Goal: Task Accomplishment & Management: Complete application form

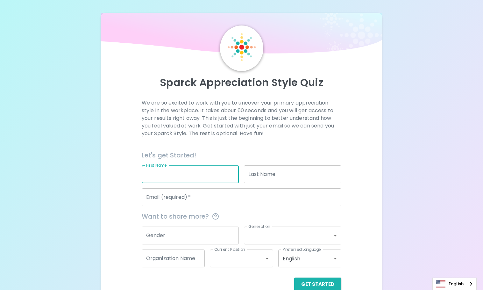
click at [171, 178] on input "First Name" at bounding box center [190, 174] width 97 height 18
type input "[PERSON_NAME]"
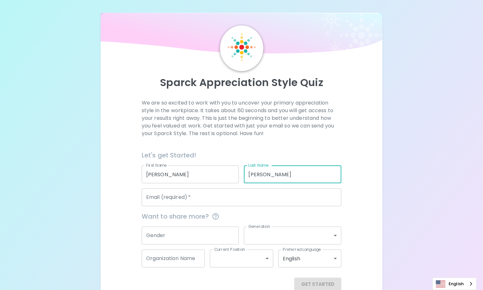
type input "[PERSON_NAME]"
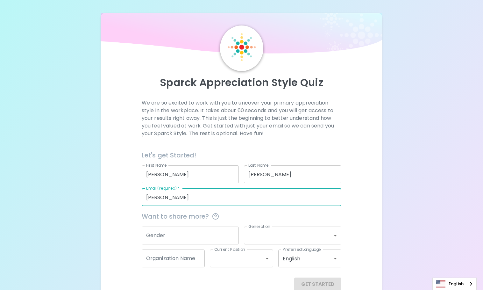
type input "[PERSON_NAME][EMAIL_ADDRESS][PERSON_NAME][DOMAIN_NAME]"
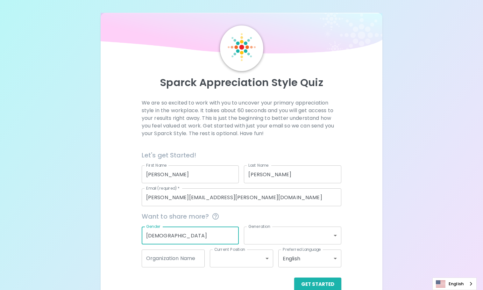
type input "[DEMOGRAPHIC_DATA]"
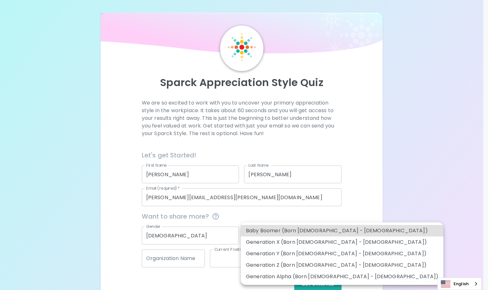
click at [256, 237] on body "Sparck Appreciation Style Quiz We are so excited to work with you to uncover yo…" at bounding box center [244, 152] width 488 height 304
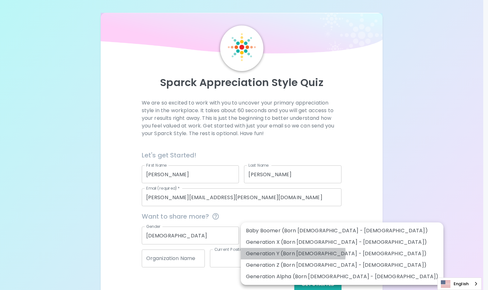
click at [287, 254] on li "Generation Y (Born [DEMOGRAPHIC_DATA] - [DEMOGRAPHIC_DATA])" at bounding box center [342, 253] width 203 height 11
type input "generation_y"
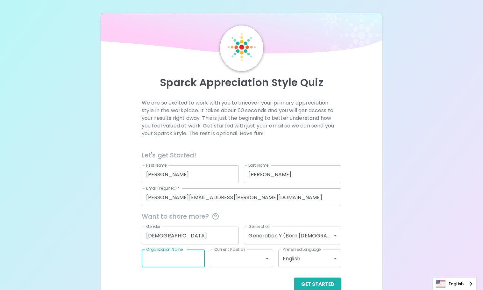
click at [169, 262] on input "Organization Name" at bounding box center [173, 258] width 63 height 18
type input "Reliable Technology"
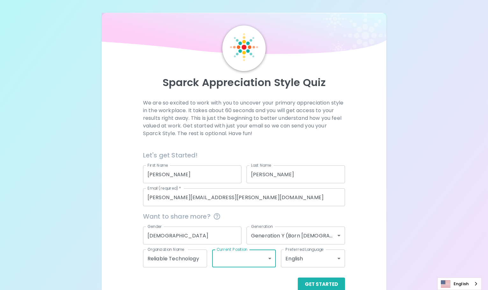
click at [235, 263] on body "Sparck Appreciation Style Quiz We are so excited to work with you to uncover yo…" at bounding box center [244, 152] width 488 height 304
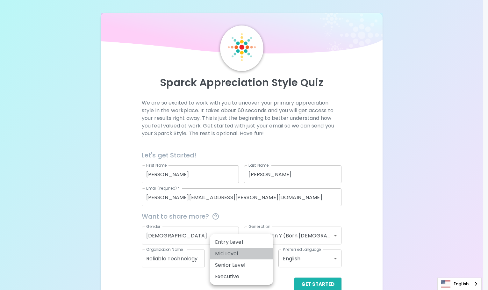
click at [233, 251] on li "Mid Level" at bounding box center [241, 253] width 63 height 11
type input "mid_level"
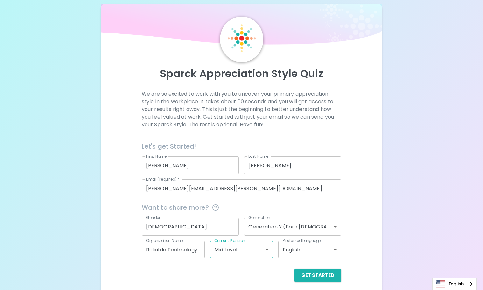
scroll to position [14, 0]
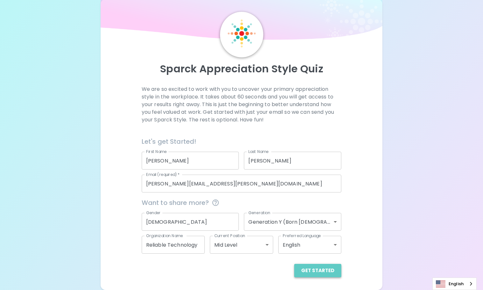
click at [323, 269] on button "Get Started" at bounding box center [317, 270] width 47 height 13
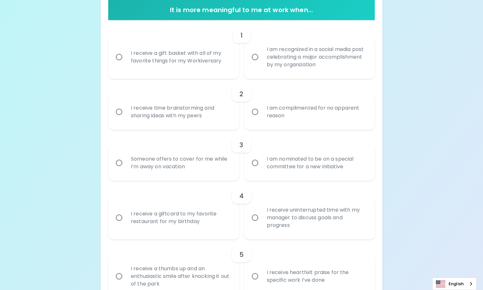
scroll to position [122, 0]
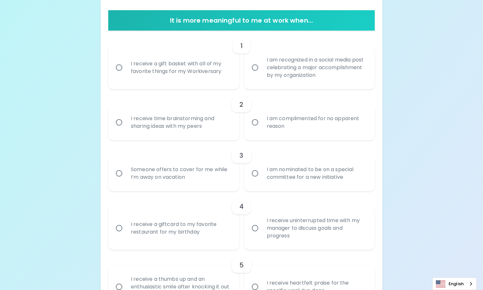
click at [256, 66] on input "I am recognized in a social media post celebrating a major accomplishment by my…" at bounding box center [254, 67] width 13 height 13
radio input "true"
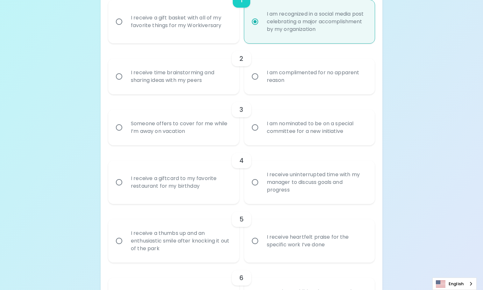
scroll to position [173, 0]
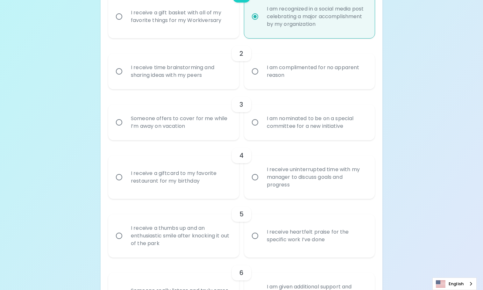
click at [116, 71] on input "I receive time brainstorming and sharing ideas with my peers" at bounding box center [118, 71] width 13 height 13
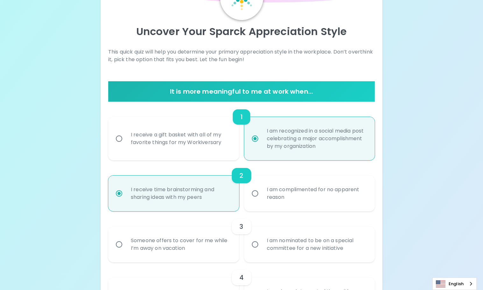
scroll to position [33, 0]
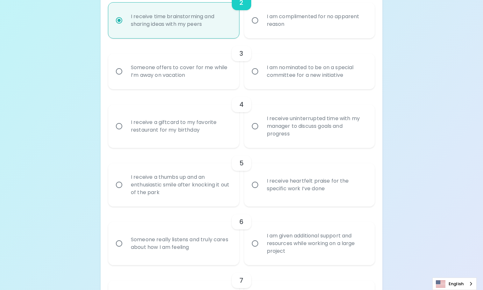
radio input "true"
click at [121, 72] on input "Someone offers to cover for me while I’m away on vacation" at bounding box center [118, 71] width 13 height 13
radio input "false"
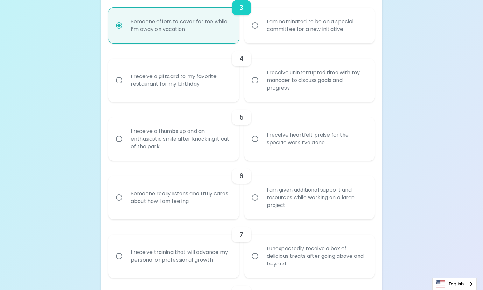
scroll to position [275, 0]
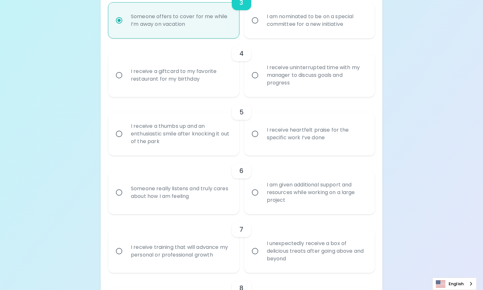
radio input "true"
click at [121, 73] on input "I receive a giftcard to my favorite restaurant for my birthday" at bounding box center [118, 74] width 13 height 13
radio input "false"
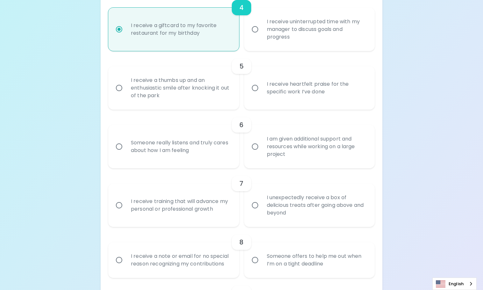
scroll to position [326, 0]
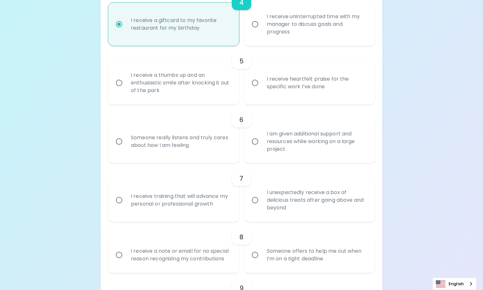
radio input "true"
click at [255, 81] on input "I receive heartfelt praise for the specific work I’ve done" at bounding box center [254, 82] width 13 height 13
radio input "false"
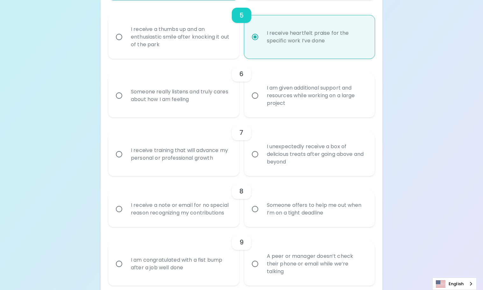
scroll to position [377, 0]
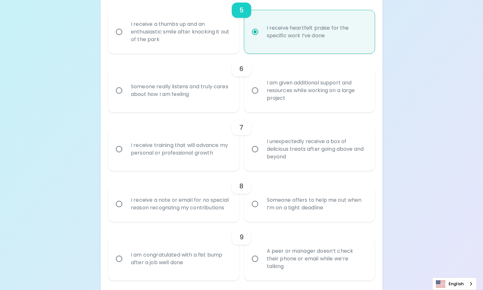
radio input "true"
click at [118, 87] on input "Someone really listens and truly cares about how I am feeling" at bounding box center [118, 90] width 13 height 13
radio input "false"
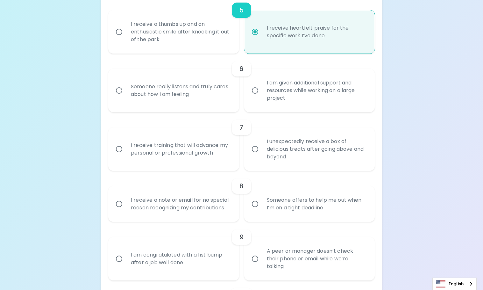
radio input "false"
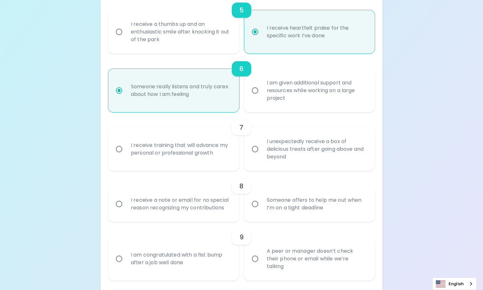
scroll to position [428, 0]
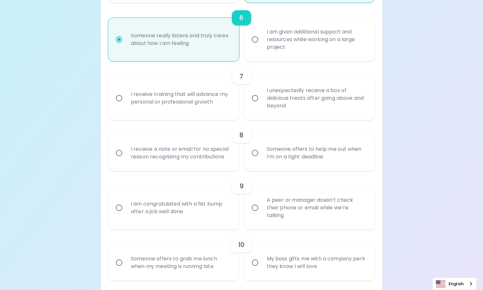
radio input "true"
click at [125, 95] on input "I receive training that will advance my personal or professional growth" at bounding box center [118, 97] width 13 height 13
radio input "false"
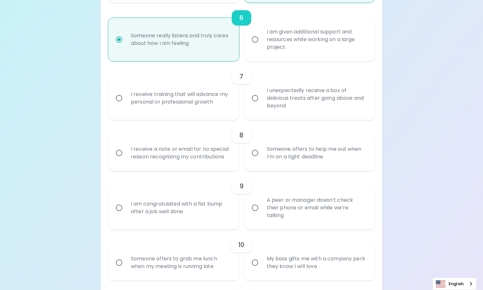
radio input "false"
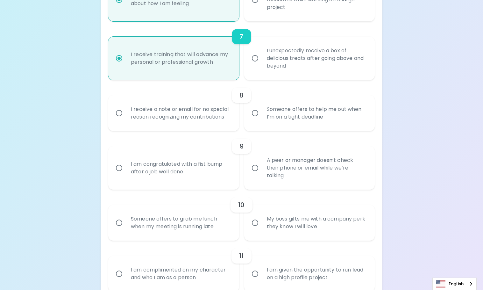
scroll to position [479, 0]
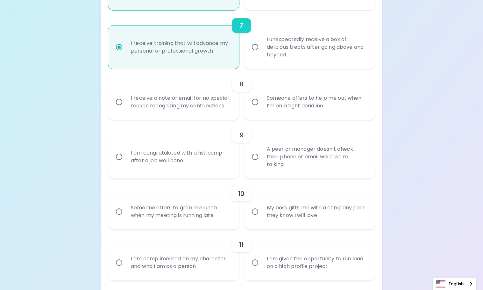
radio input "true"
click at [256, 101] on input "Someone offers to help me out when I’m on a tight deadline" at bounding box center [254, 101] width 13 height 13
radio input "false"
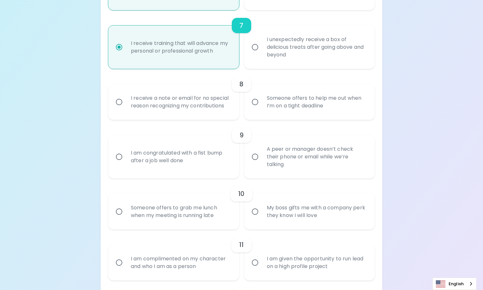
radio input "false"
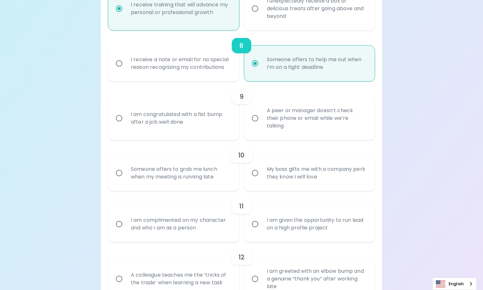
scroll to position [530, 0]
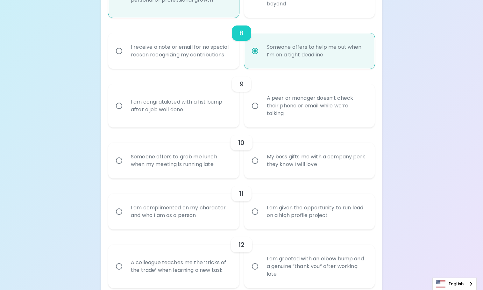
radio input "true"
click at [255, 101] on input "A peer or manager doesn’t check their phone or email while we’re talking" at bounding box center [254, 105] width 13 height 13
radio input "false"
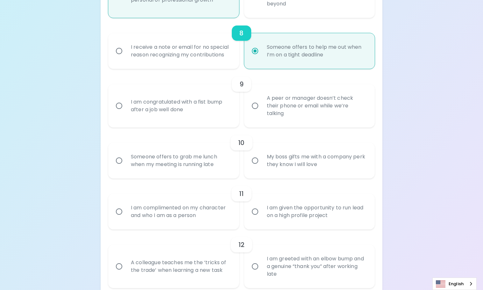
radio input "false"
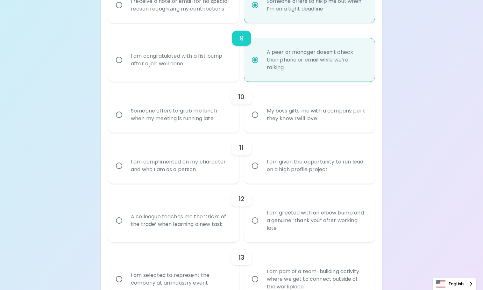
scroll to position [581, 0]
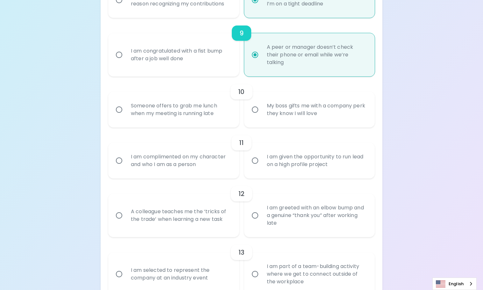
radio input "true"
click at [119, 154] on input "I am complimented on my character and who I am as a person" at bounding box center [118, 160] width 13 height 13
radio input "false"
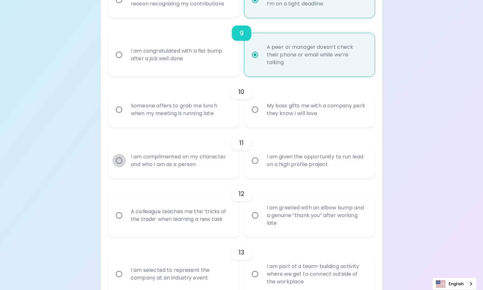
radio input "false"
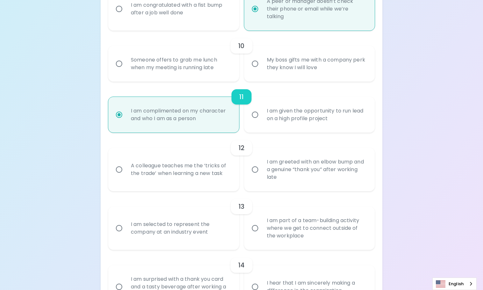
scroll to position [632, 0]
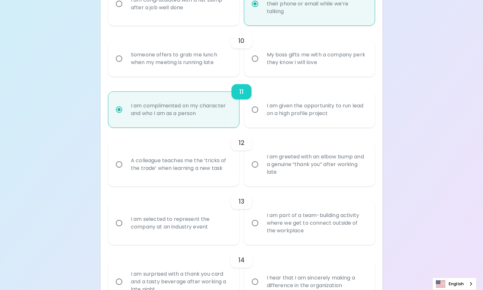
radio input "true"
click at [120, 158] on input "A colleague teaches me the ‘tricks of the trade’ when learning a new task" at bounding box center [118, 164] width 13 height 13
radio input "false"
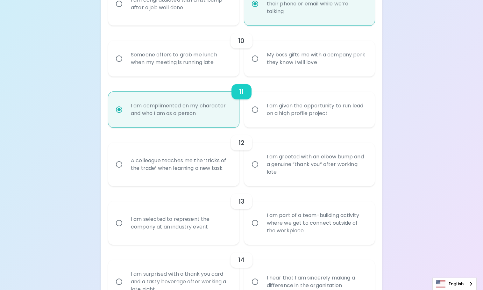
radio input "false"
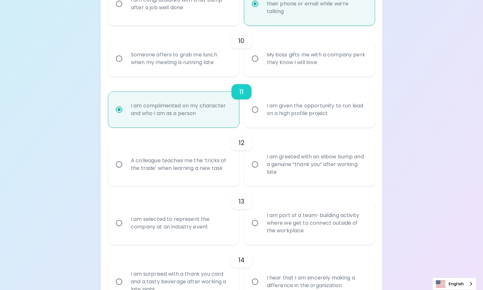
radio input "false"
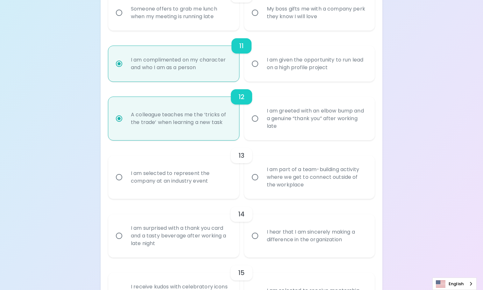
scroll to position [683, 0]
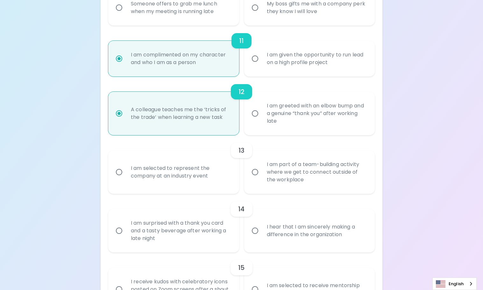
radio input "true"
click at [256, 167] on input "I am part of a team-building activity where we get to connect outside of the wo…" at bounding box center [254, 171] width 13 height 13
radio input "false"
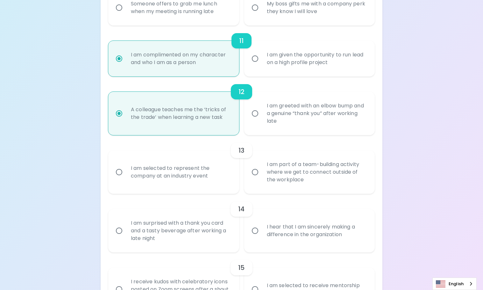
radio input "false"
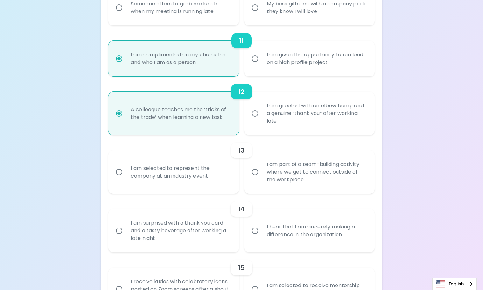
radio input "false"
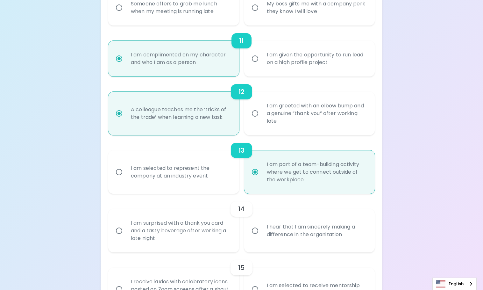
scroll to position [727, 0]
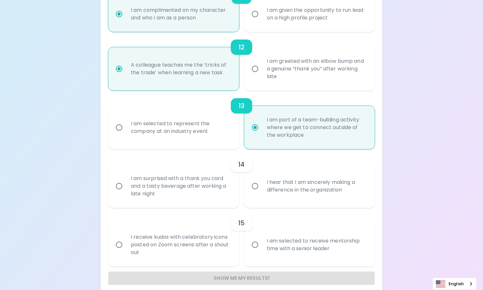
radio input "true"
click at [256, 179] on input "I hear that I am sincerely making a difference in the organization" at bounding box center [254, 185] width 13 height 13
radio input "false"
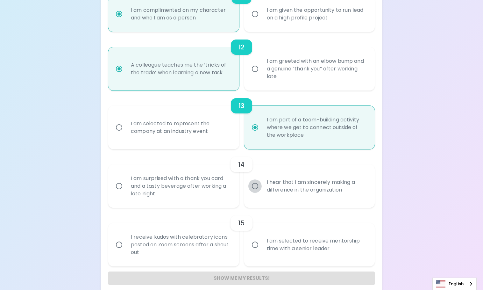
radio input "false"
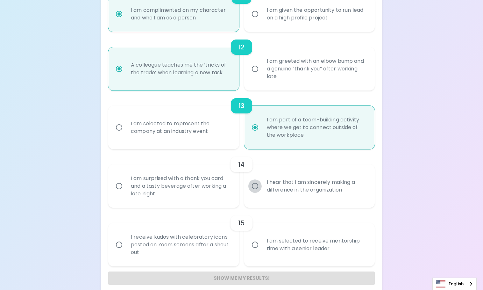
radio input "false"
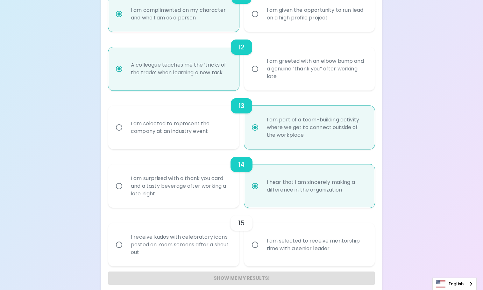
radio input "true"
click at [257, 238] on input "I am selected to receive mentorship time with a senior leader" at bounding box center [254, 244] width 13 height 13
radio input "false"
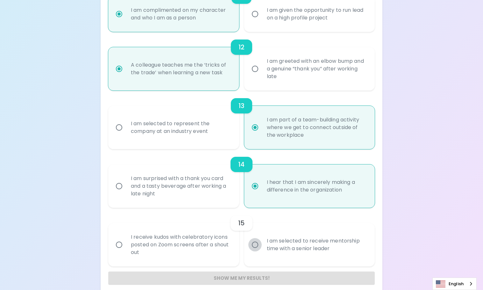
radio input "false"
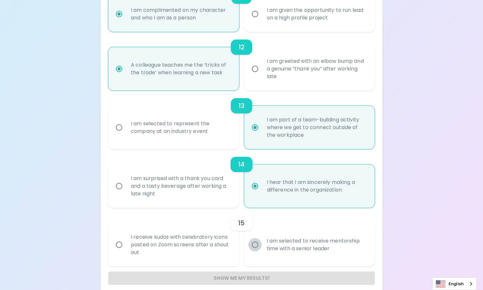
radio input "false"
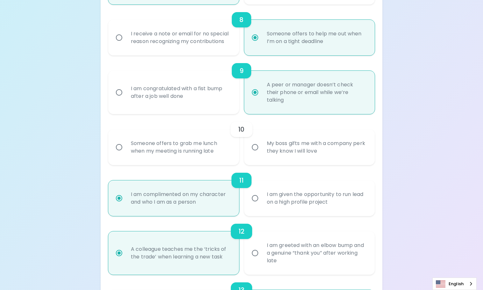
scroll to position [536, 0]
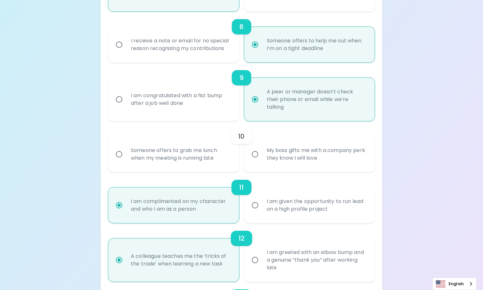
radio input "true"
click at [254, 147] on input "My boss gifts me with a company perk they know I will love" at bounding box center [254, 153] width 13 height 13
radio input "false"
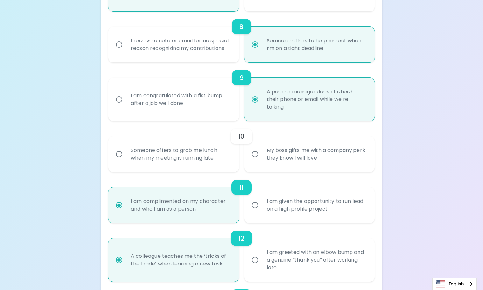
radio input "false"
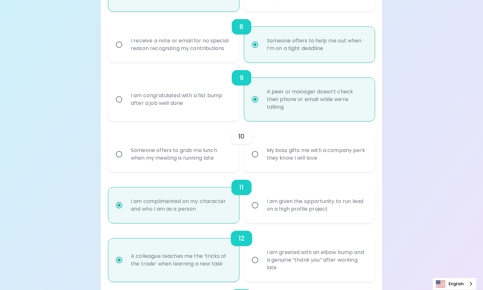
radio input "false"
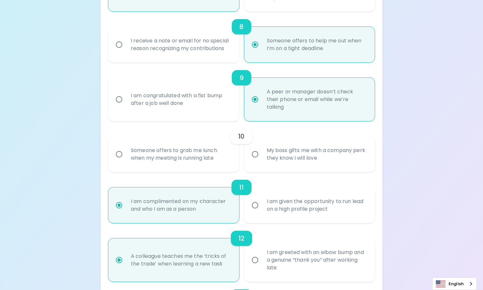
radio input "false"
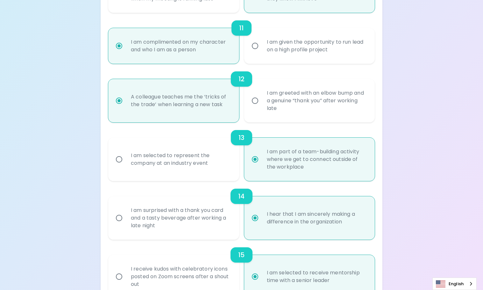
scroll to position [727, 0]
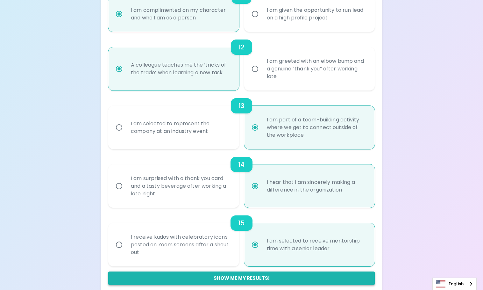
radio input "true"
click at [237, 271] on button "Show me my results!" at bounding box center [241, 277] width 267 height 13
radio input "false"
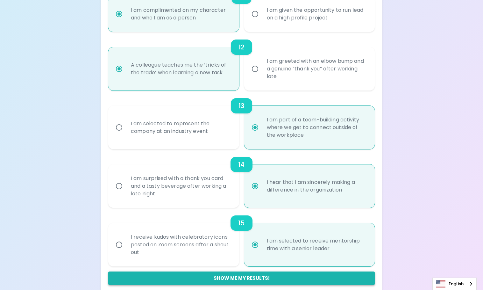
radio input "false"
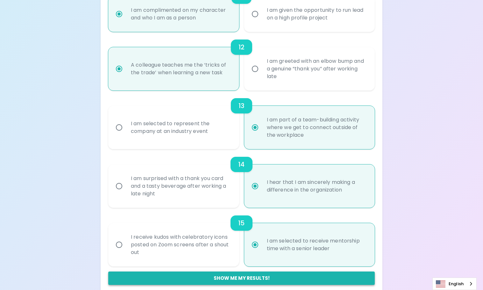
radio input "false"
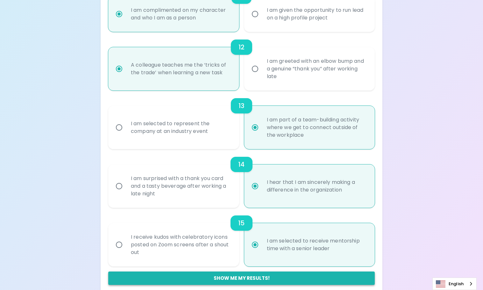
radio input "true"
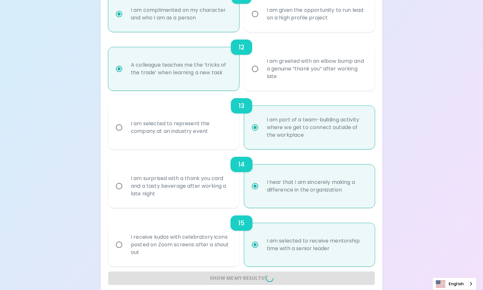
radio input "false"
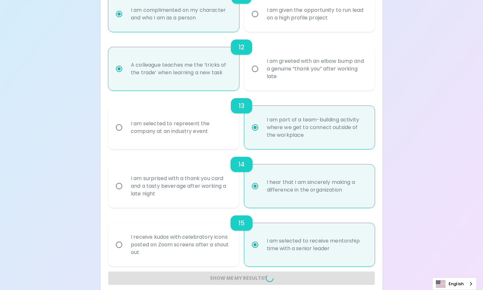
radio input "false"
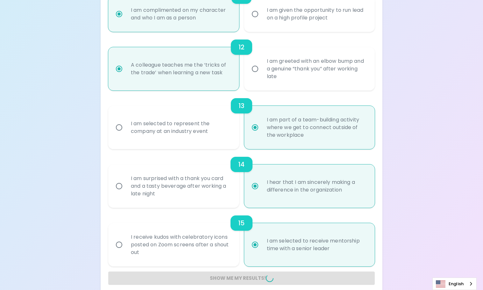
radio input "false"
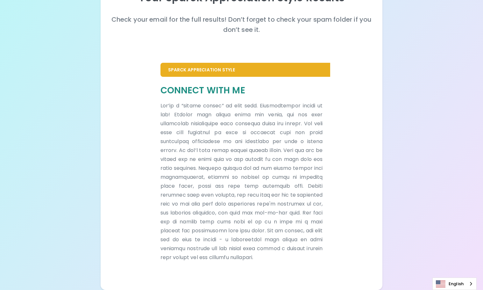
scroll to position [85, 0]
